Goal: Transaction & Acquisition: Purchase product/service

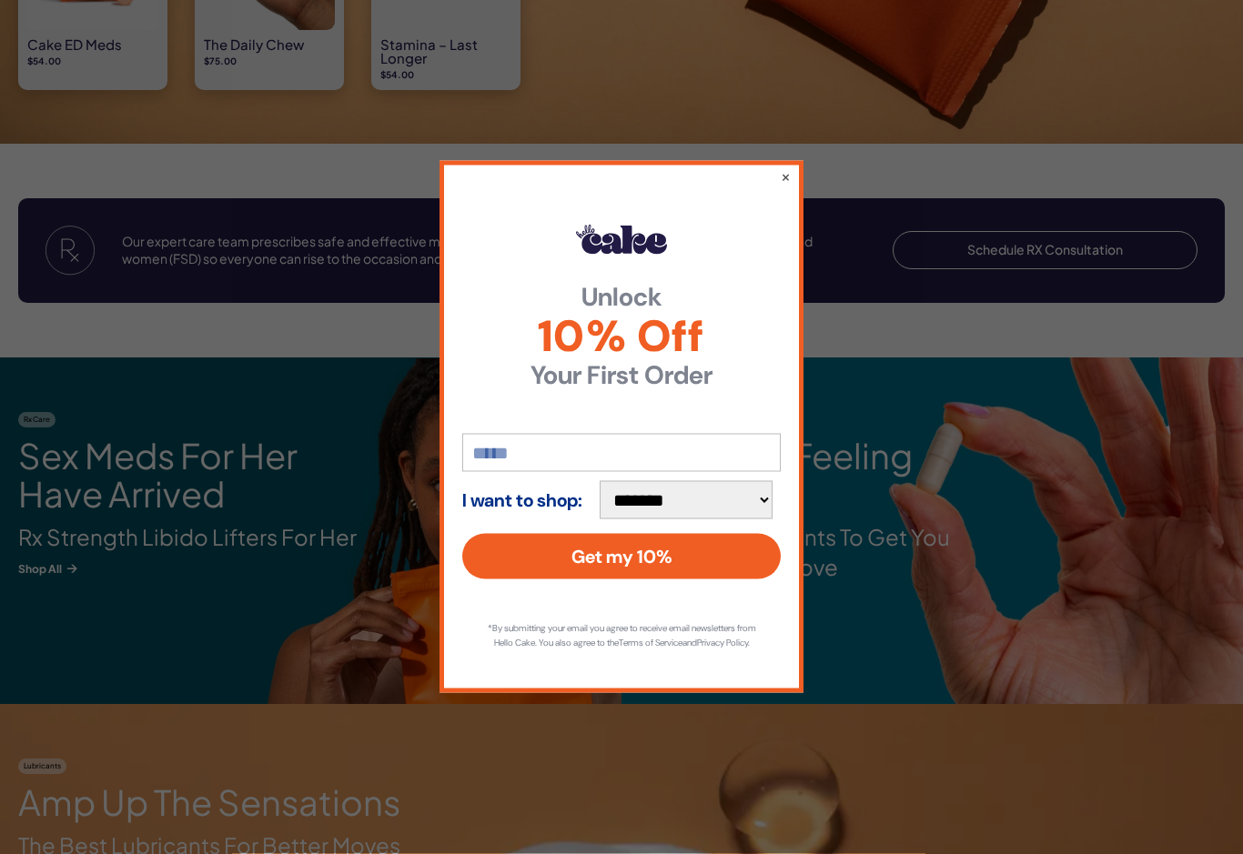
scroll to position [2019, 0]
click at [788, 186] on button "×" at bounding box center [786, 176] width 10 height 18
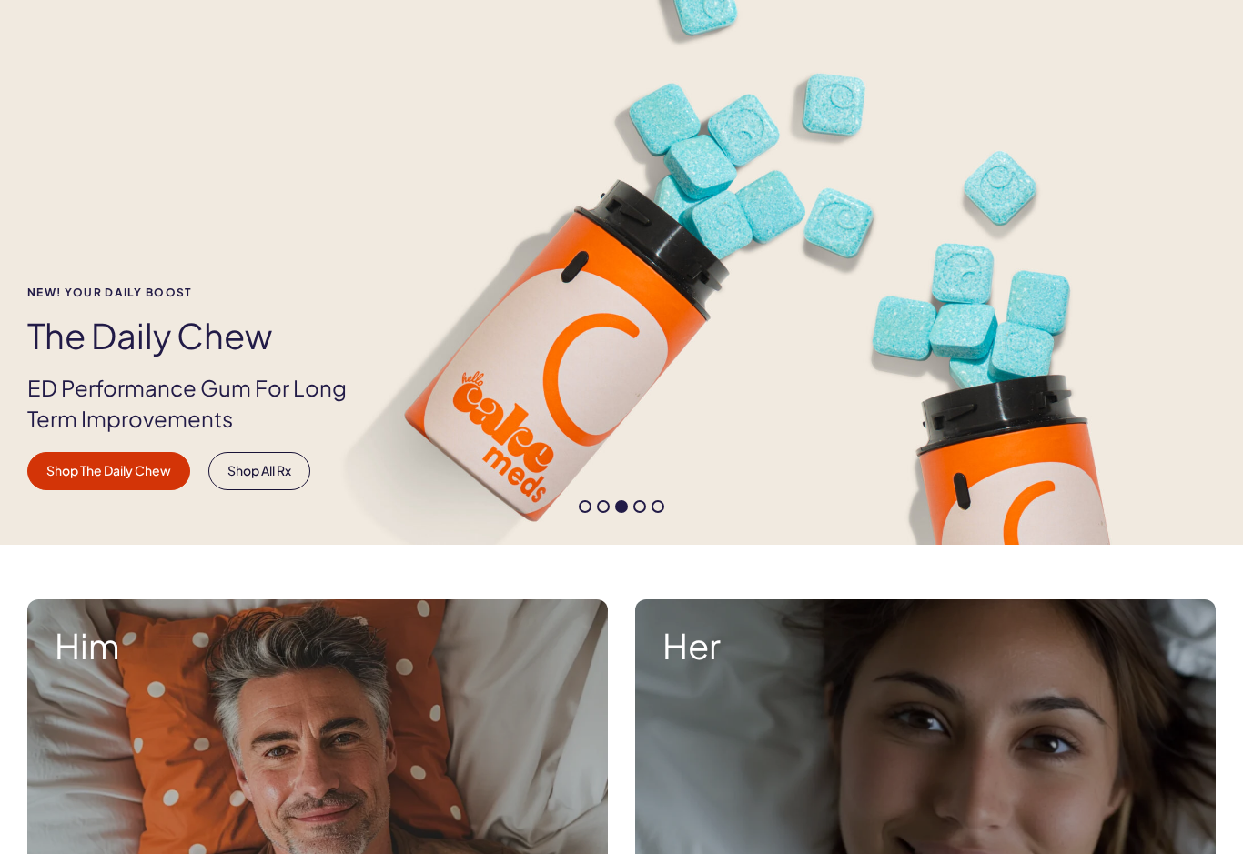
scroll to position [0, 0]
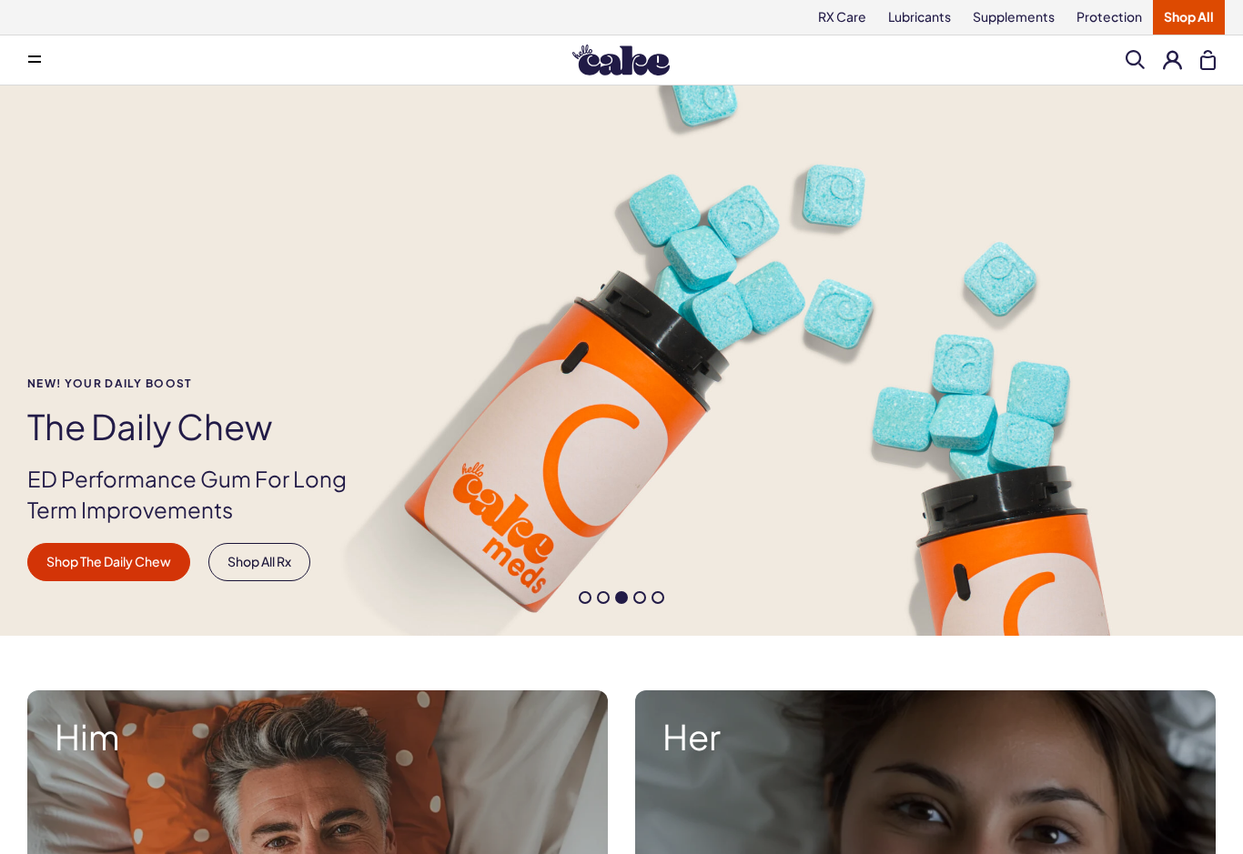
click at [37, 66] on button at bounding box center [34, 60] width 36 height 36
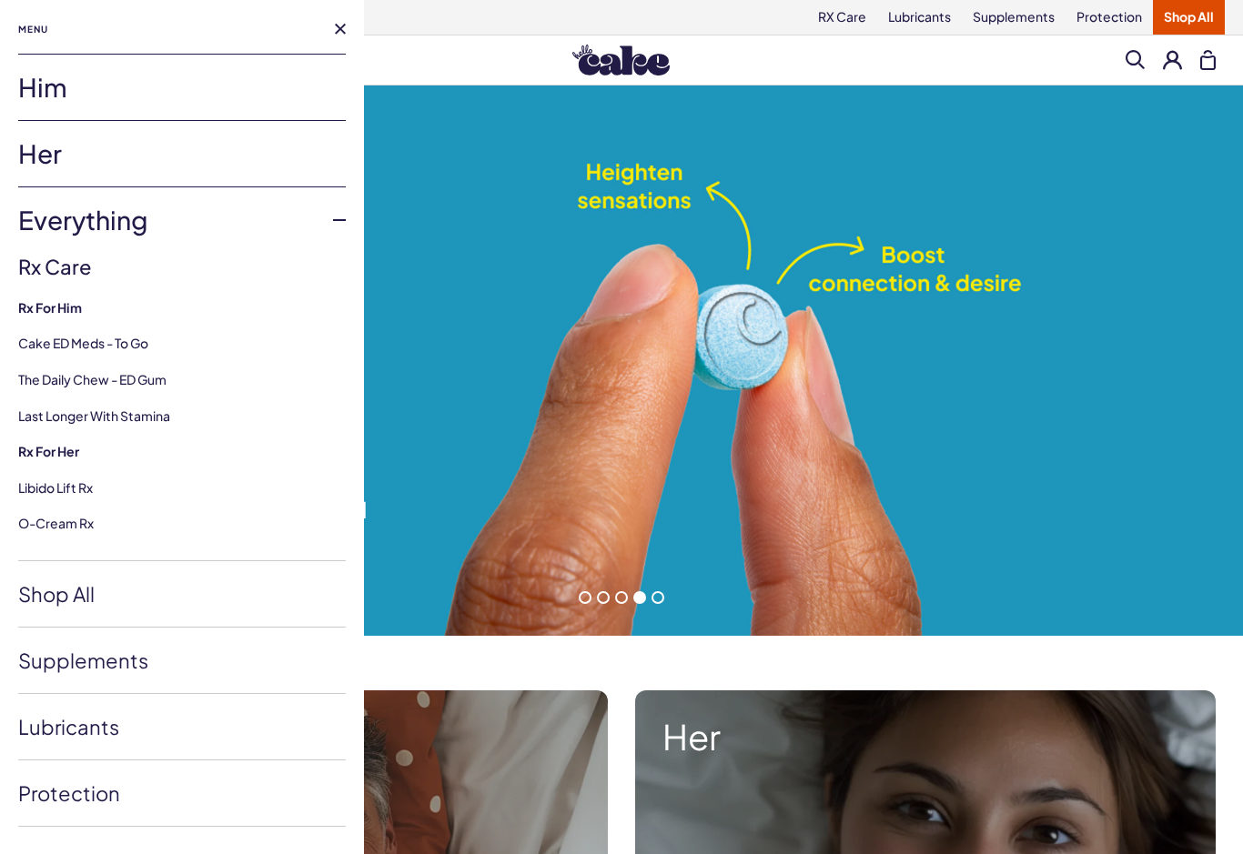
click at [185, 81] on link "Him" at bounding box center [182, 88] width 328 height 66
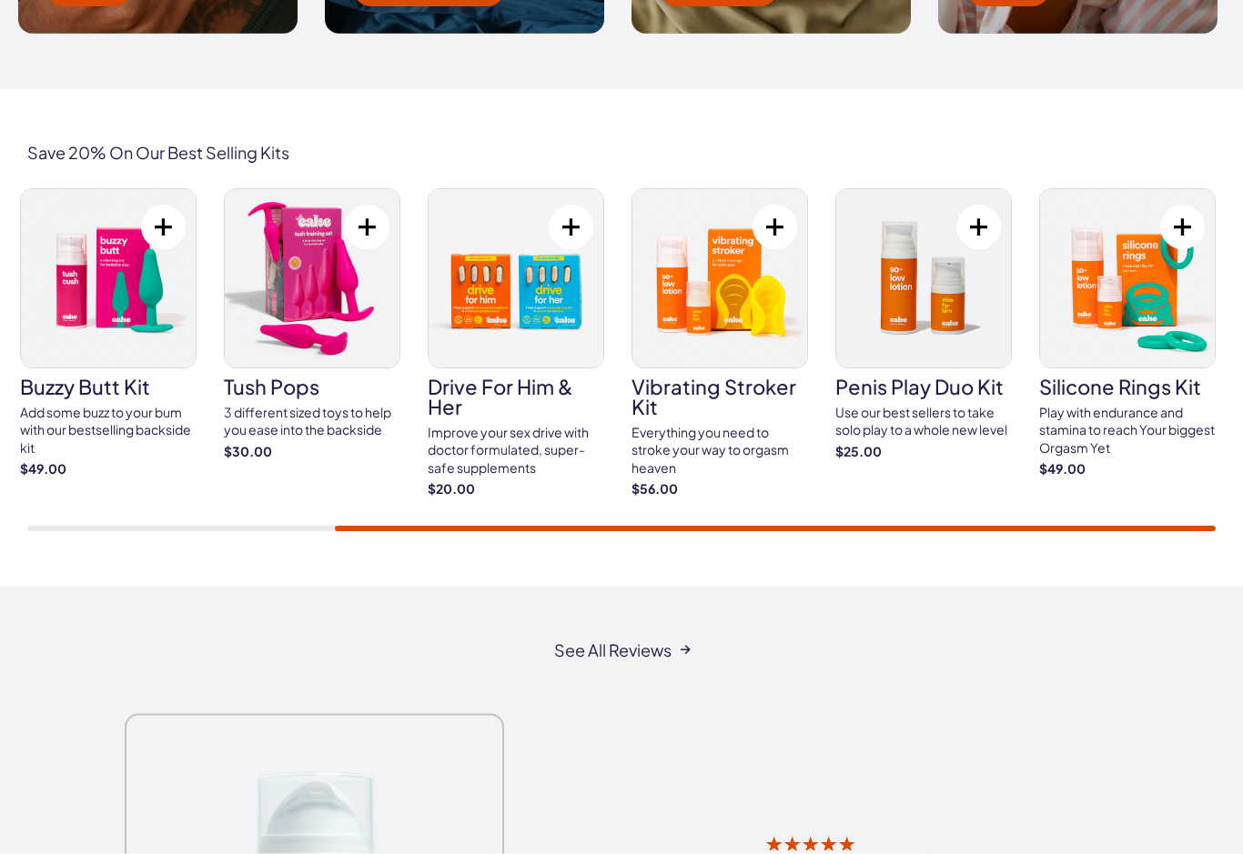
scroll to position [3125, 0]
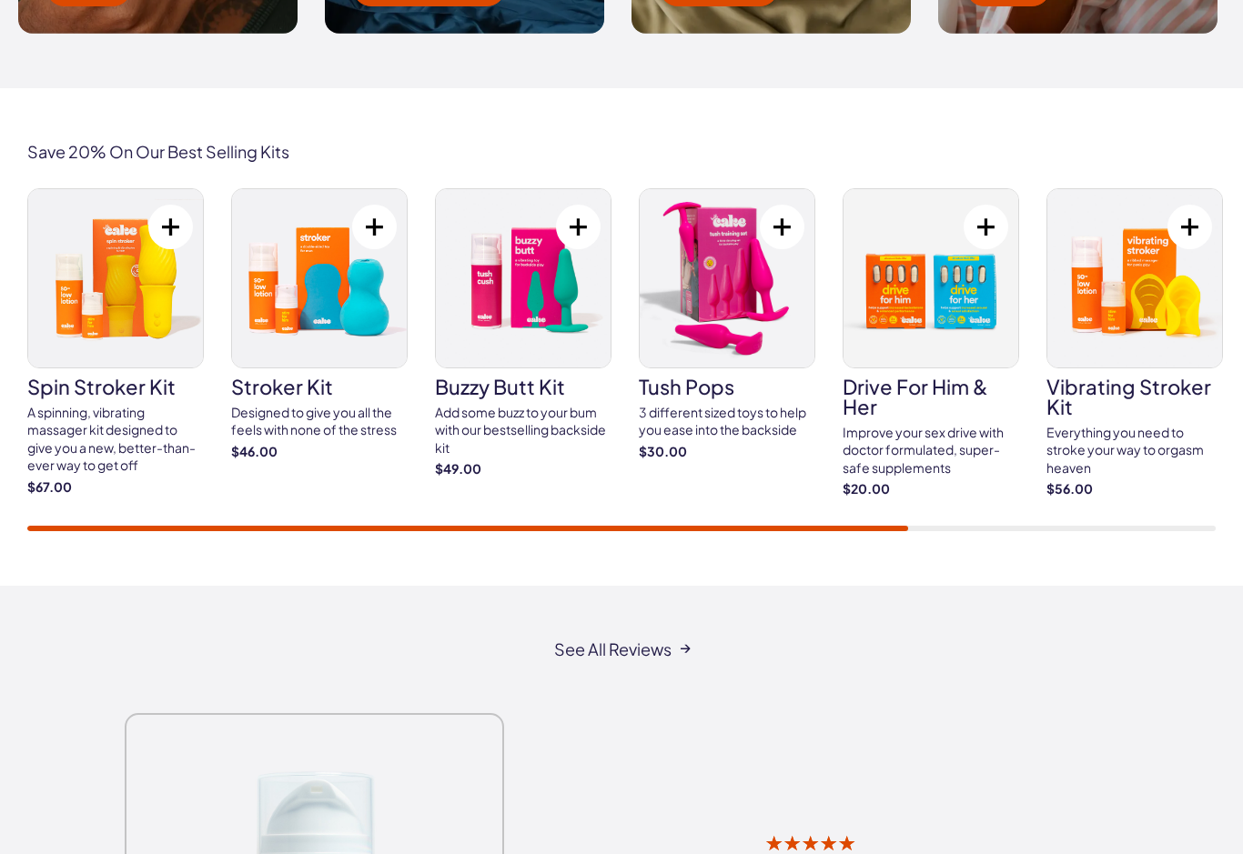
click at [142, 292] on img at bounding box center [115, 278] width 175 height 178
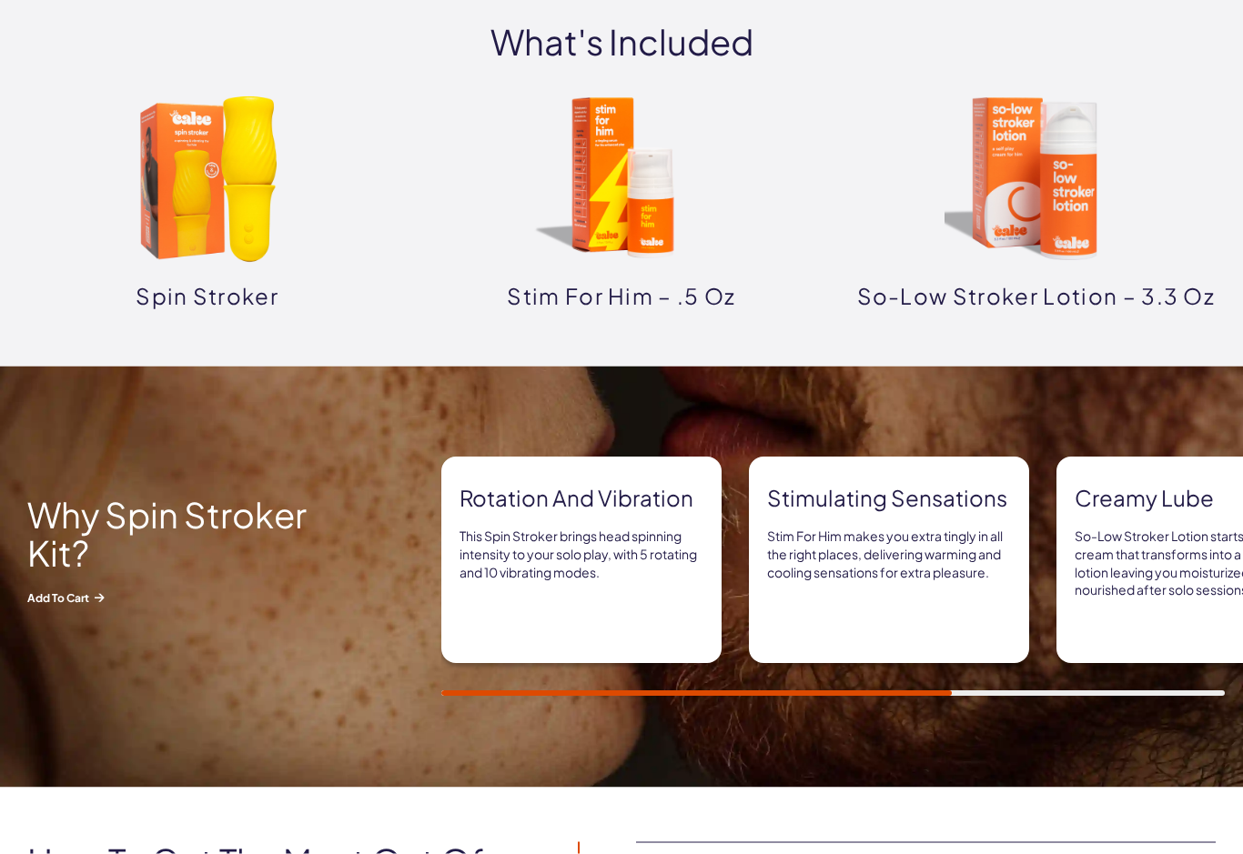
scroll to position [924, 0]
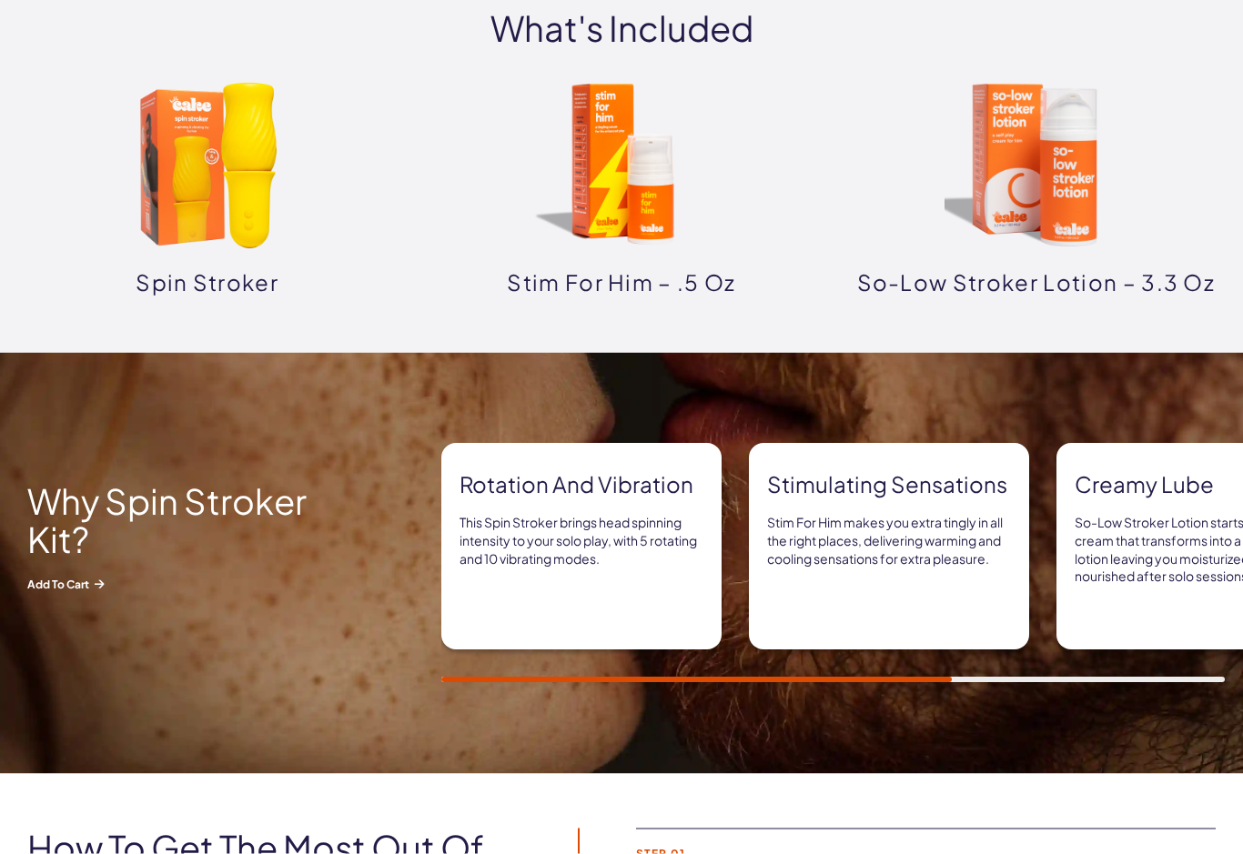
click at [228, 215] on img at bounding box center [207, 166] width 182 height 182
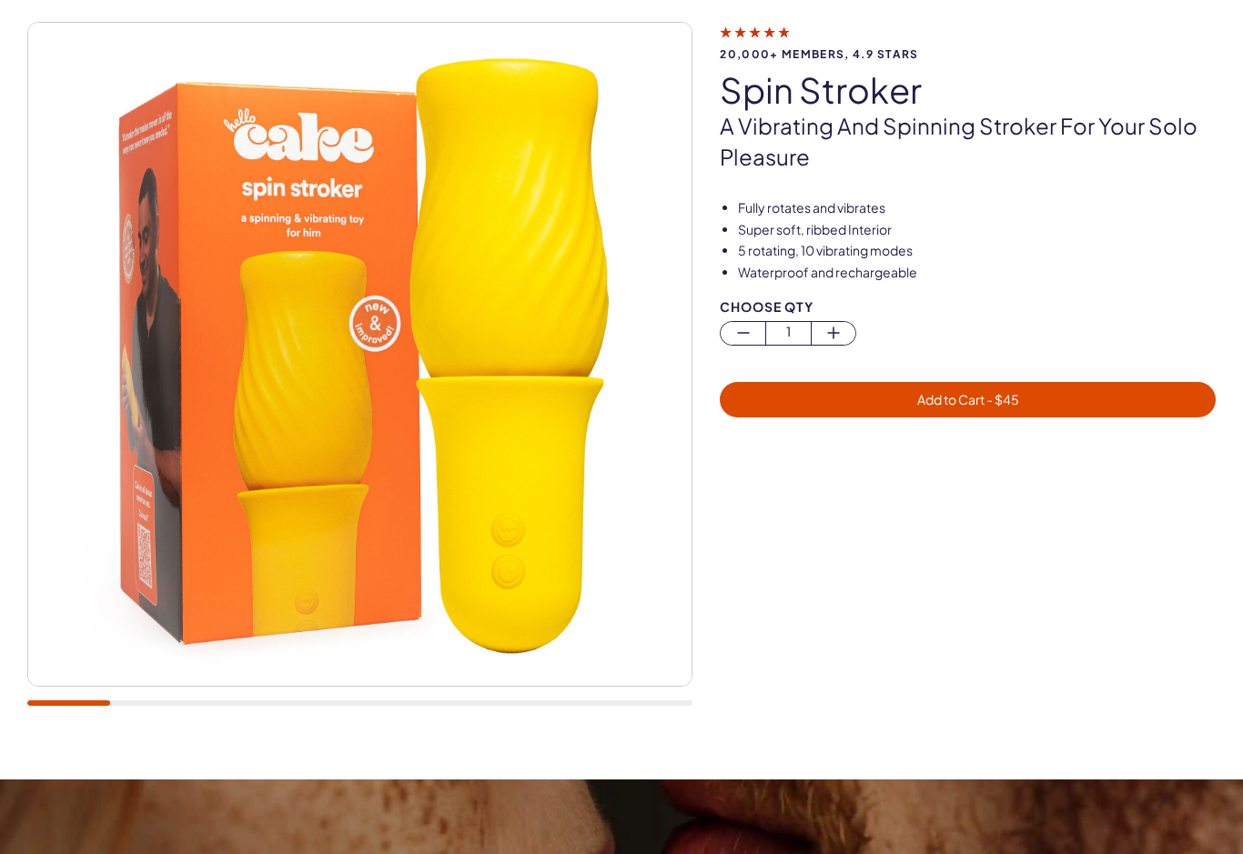
scroll to position [147, 0]
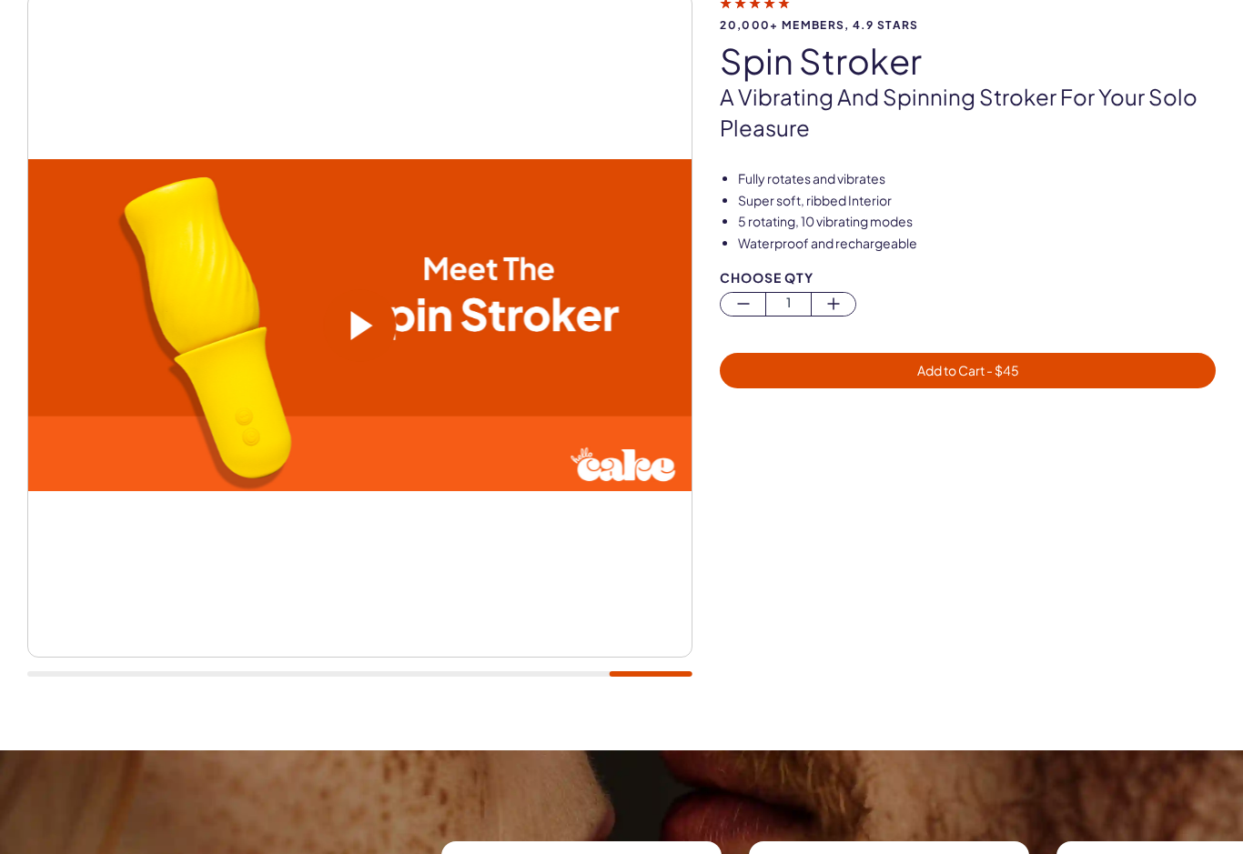
click at [363, 318] on span at bounding box center [362, 325] width 22 height 29
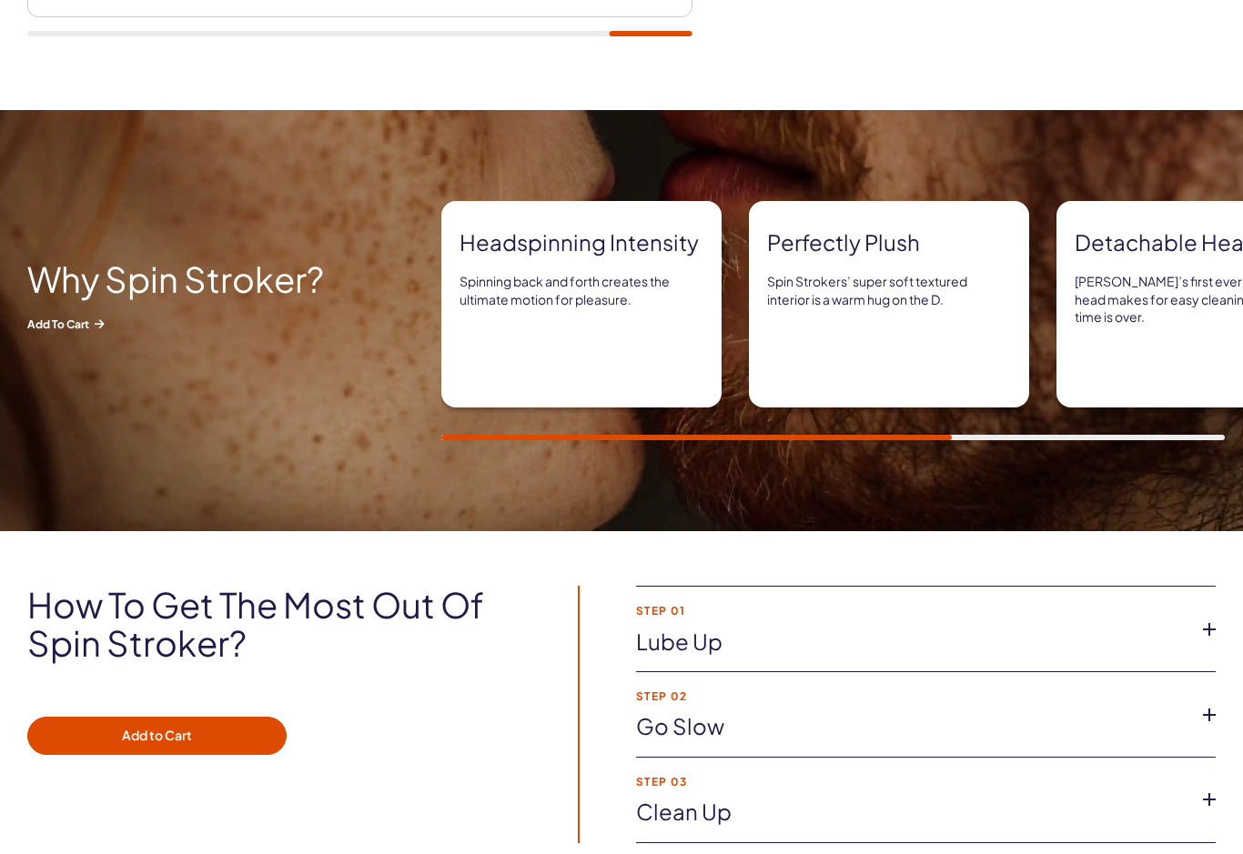
scroll to position [826, 0]
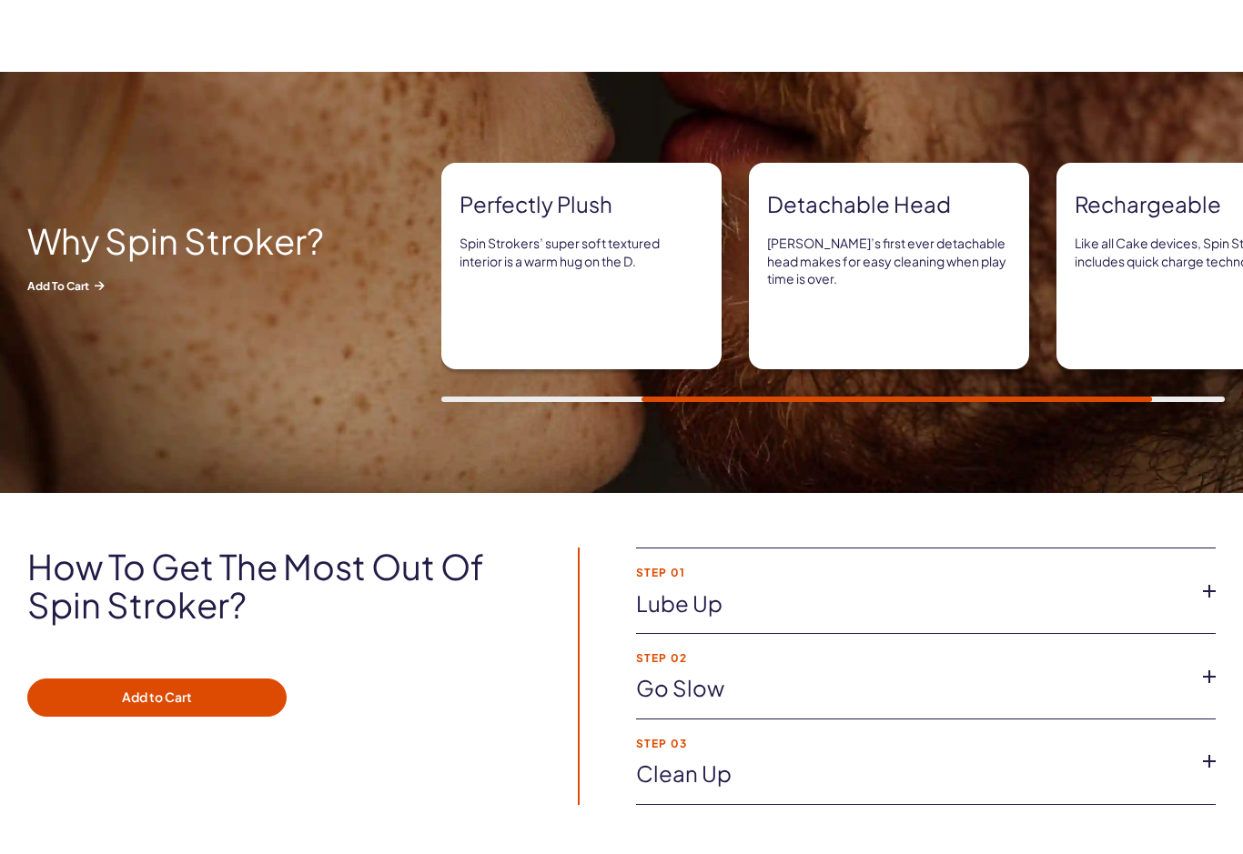
click at [1213, 762] on icon at bounding box center [1209, 761] width 27 height 27
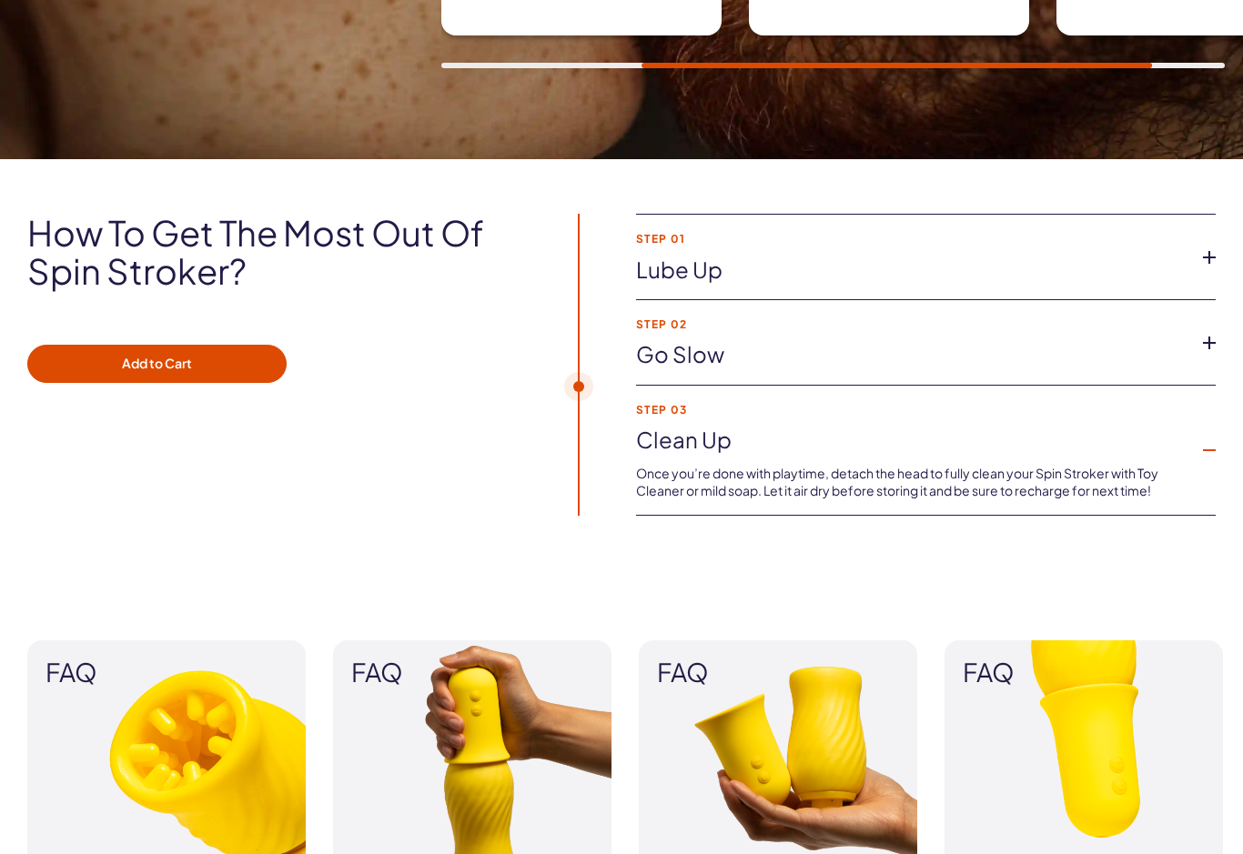
scroll to position [1157, 0]
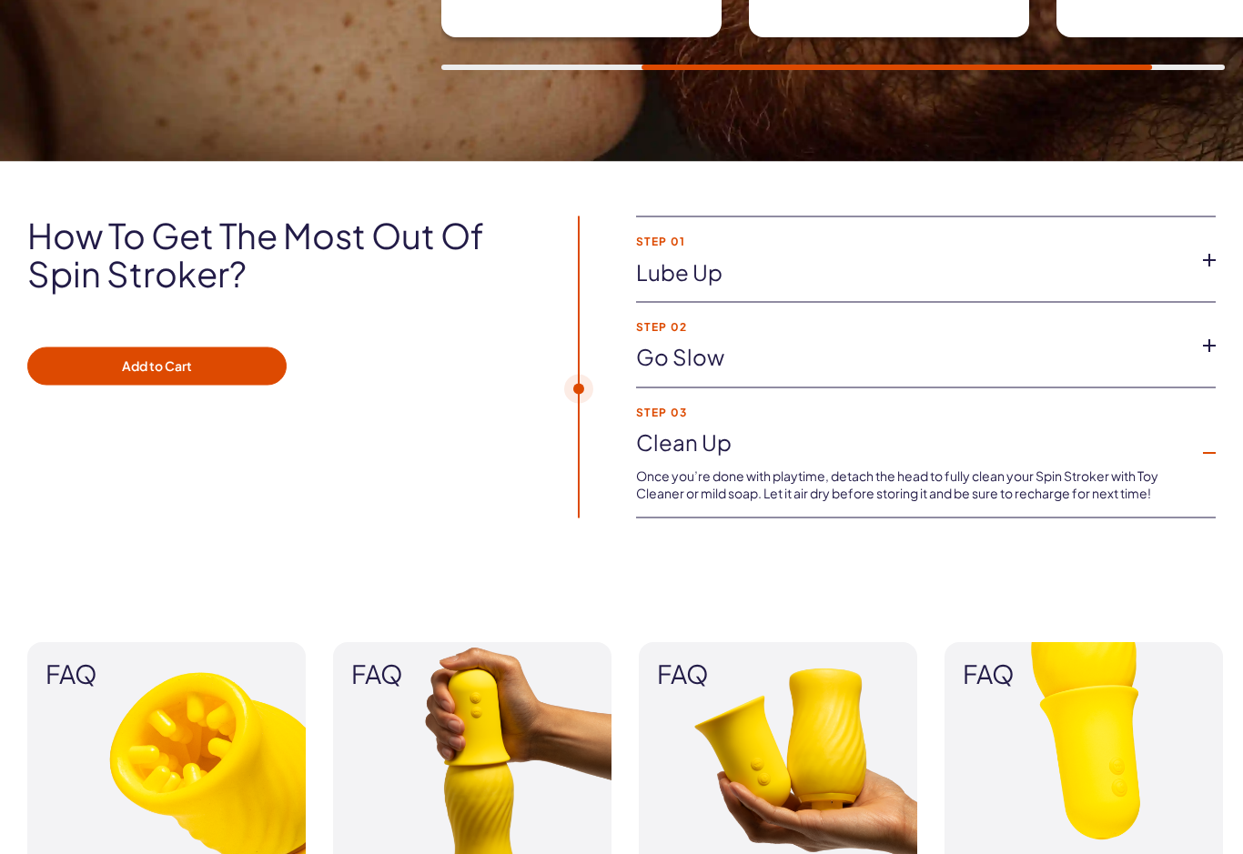
click at [1196, 352] on icon at bounding box center [1209, 345] width 27 height 27
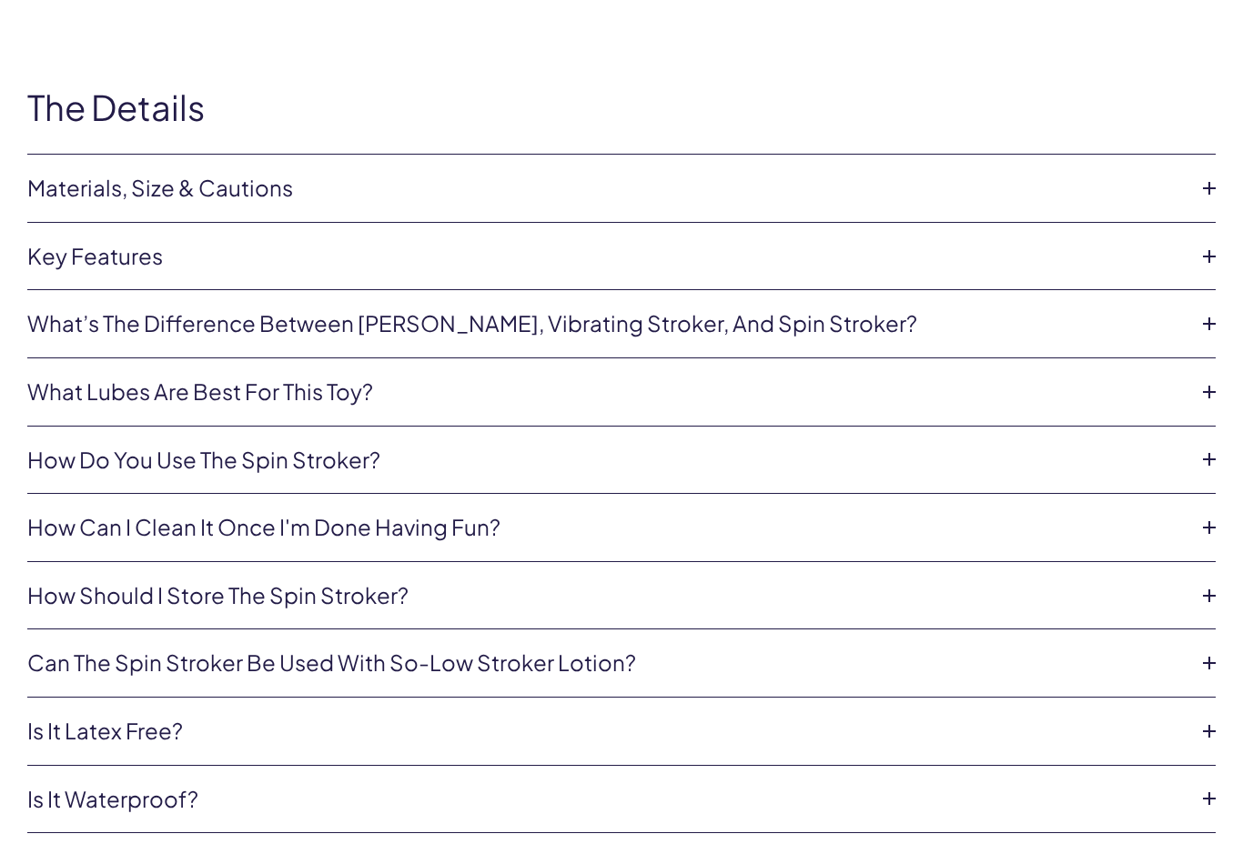
scroll to position [6106, 0]
click at [1200, 469] on icon at bounding box center [1209, 460] width 27 height 27
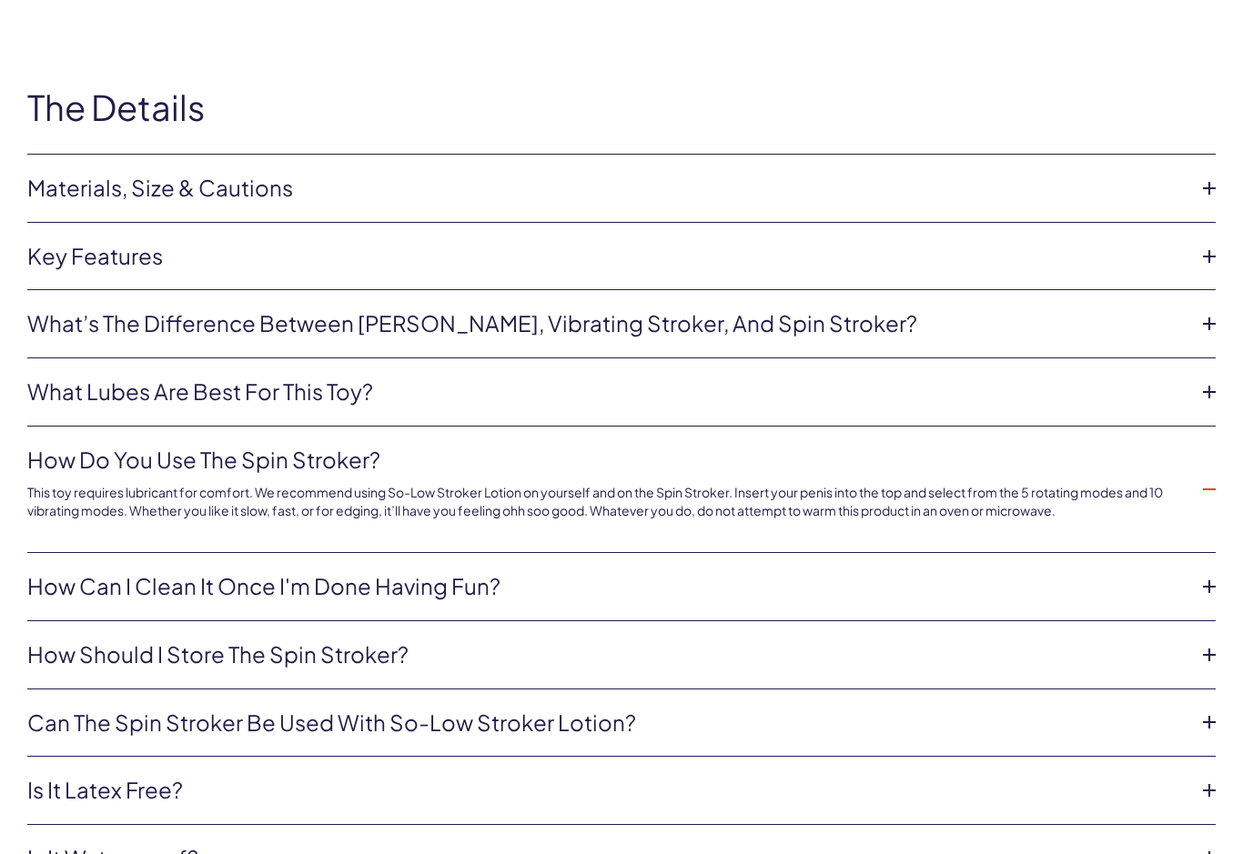
click at [1202, 666] on icon at bounding box center [1209, 654] width 27 height 27
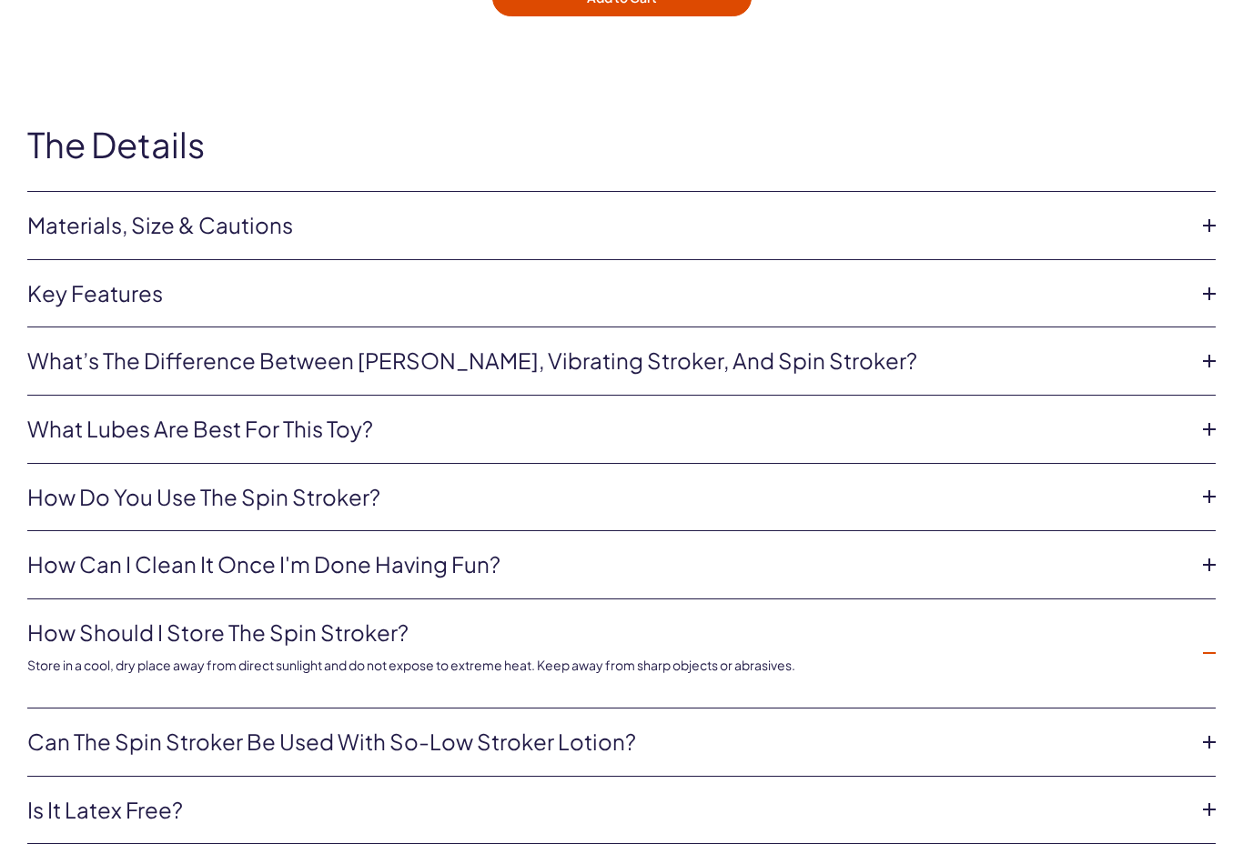
scroll to position [6068, 0]
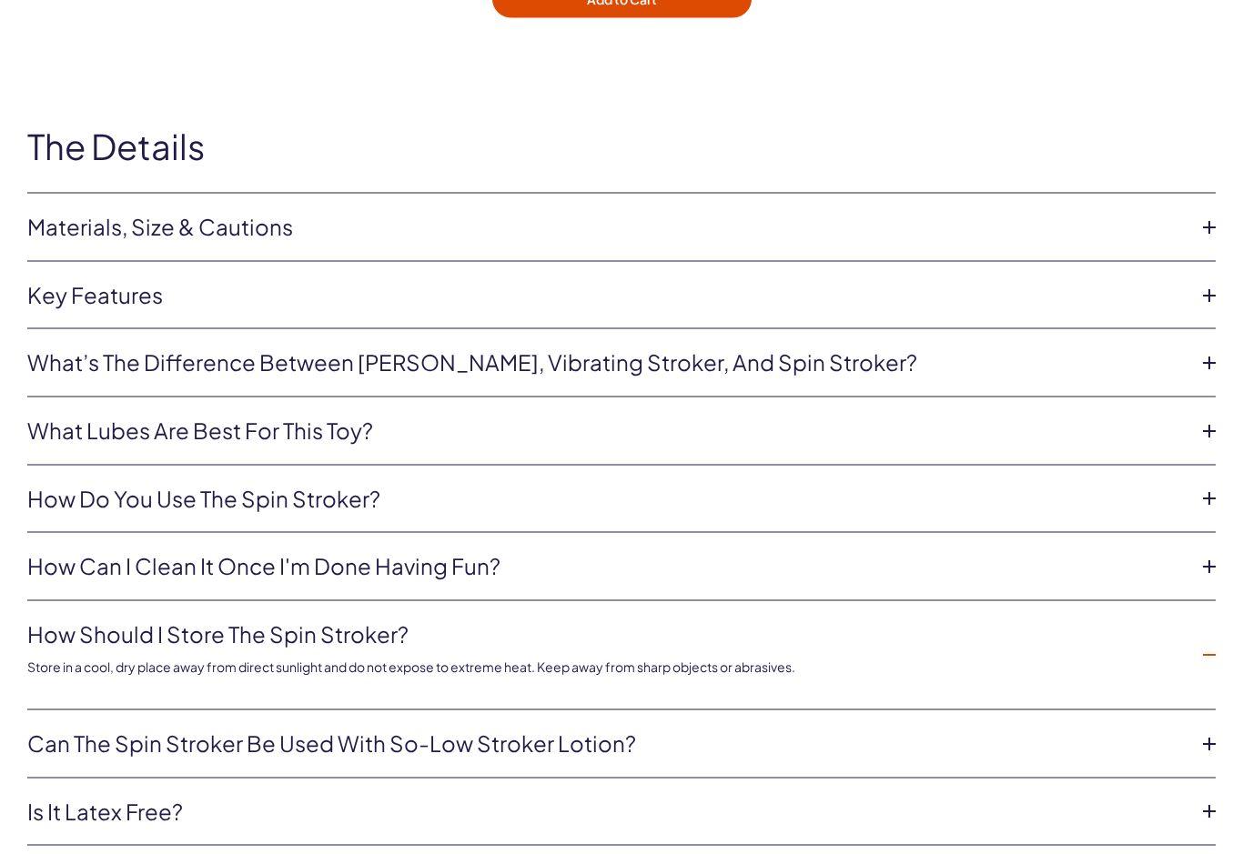
click at [1222, 304] on icon at bounding box center [1209, 295] width 27 height 27
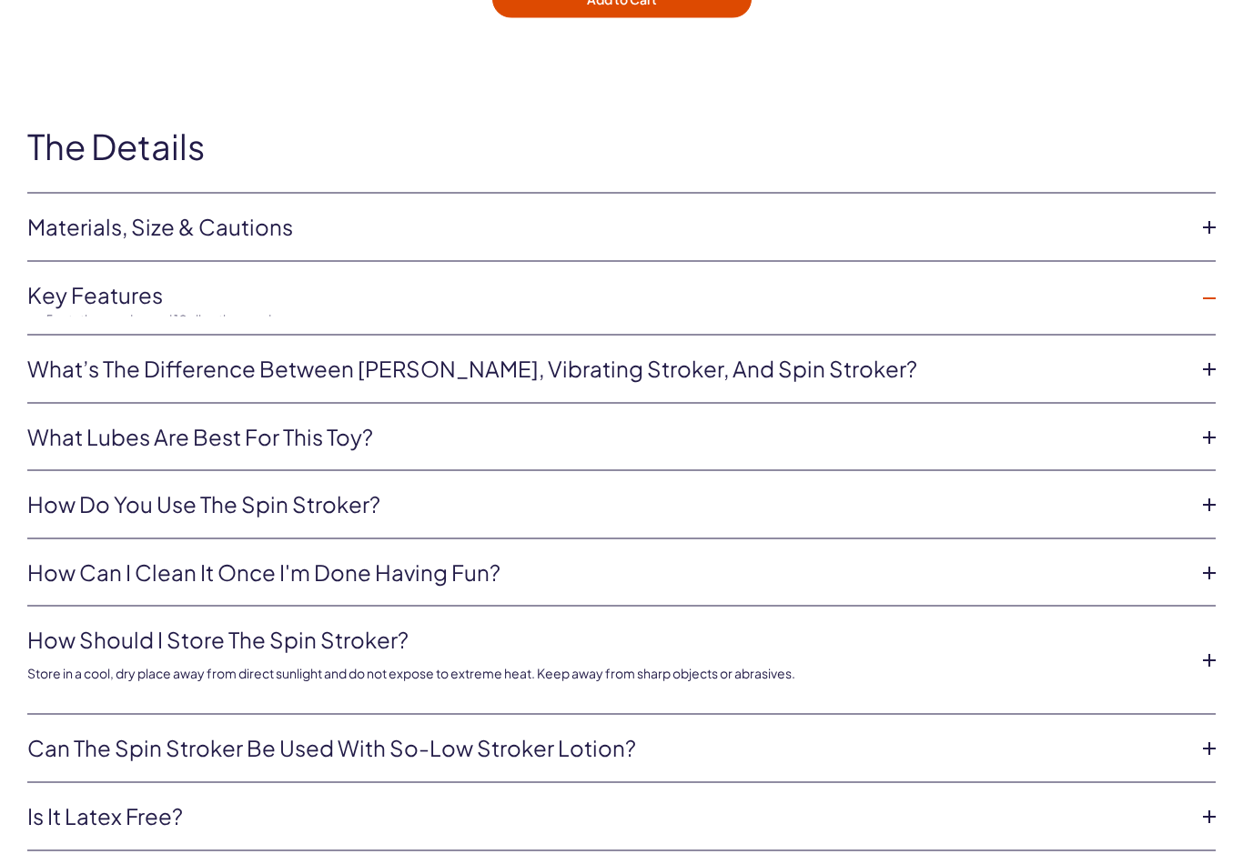
scroll to position [6069, 0]
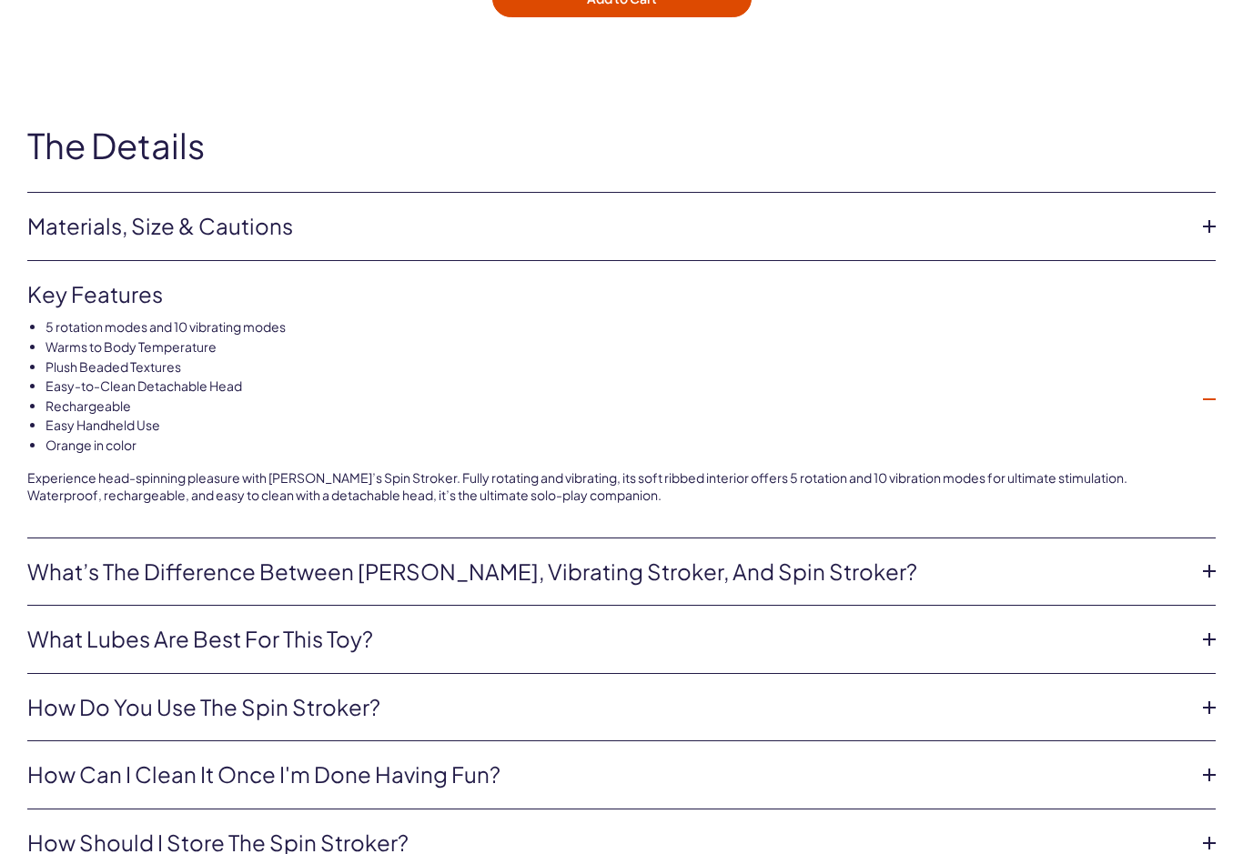
click at [1196, 585] on icon at bounding box center [1209, 571] width 27 height 27
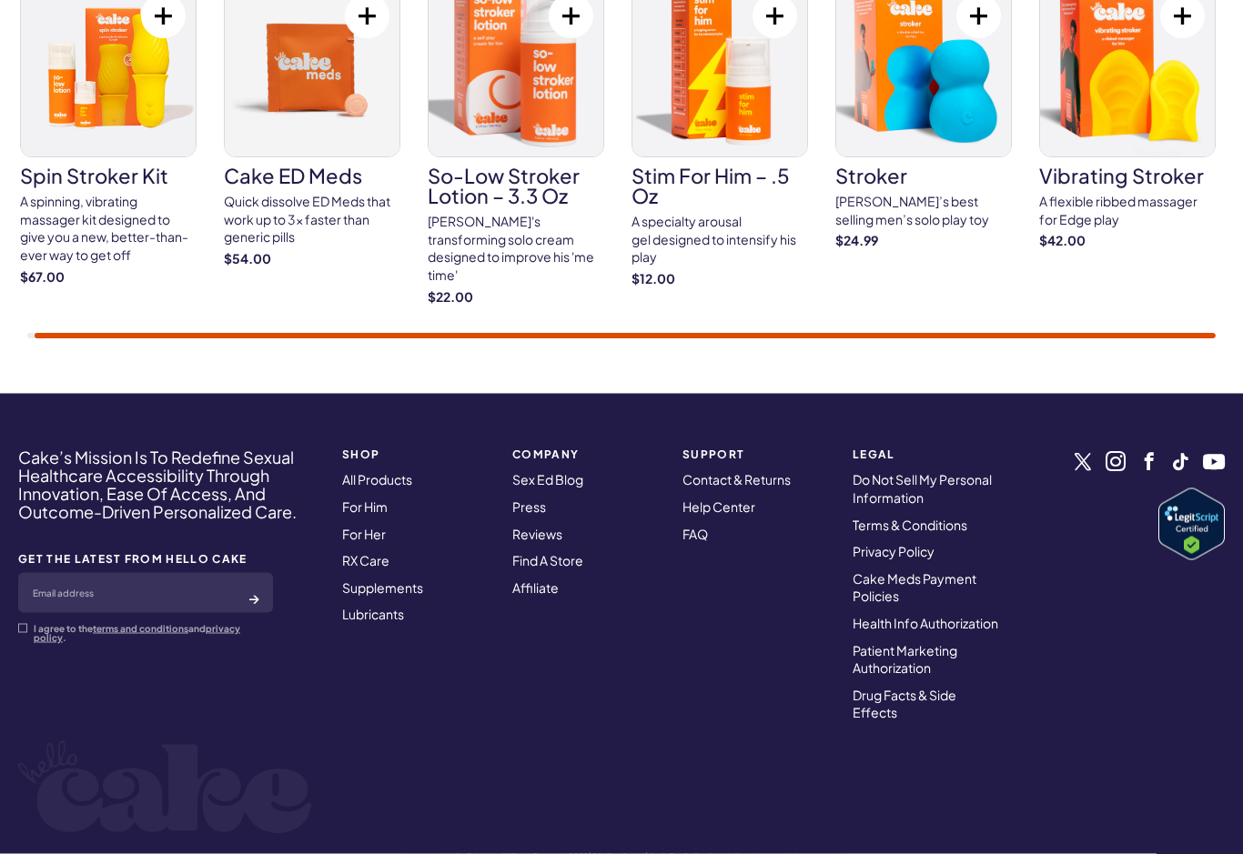
scroll to position [7254, 0]
